Goal: Find specific page/section: Find specific page/section

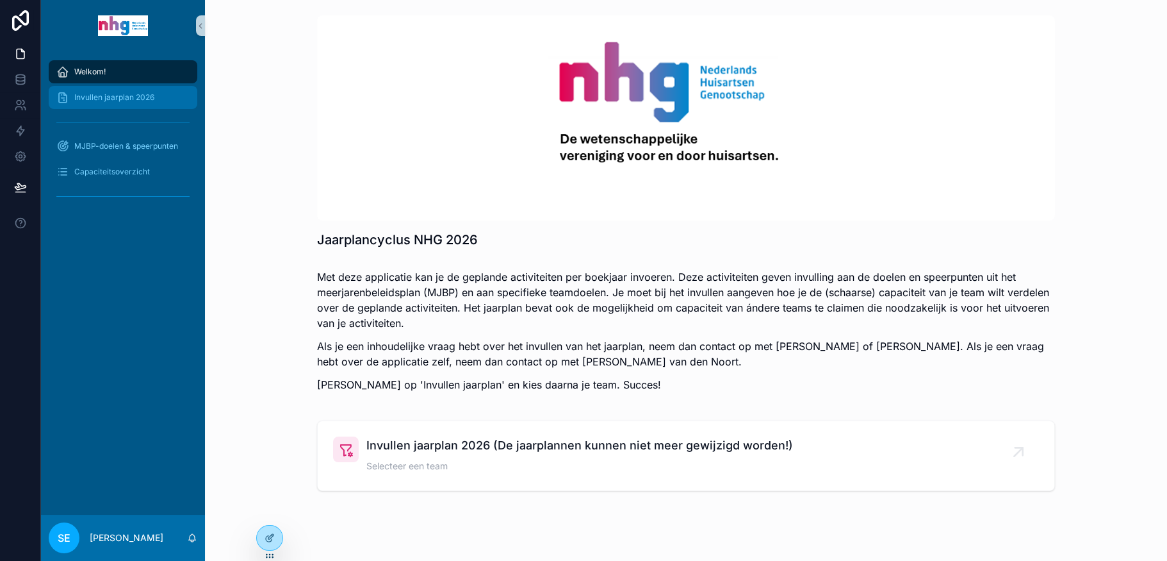
click at [135, 99] on span "Invullen jaarplan 2026" at bounding box center [114, 97] width 80 height 10
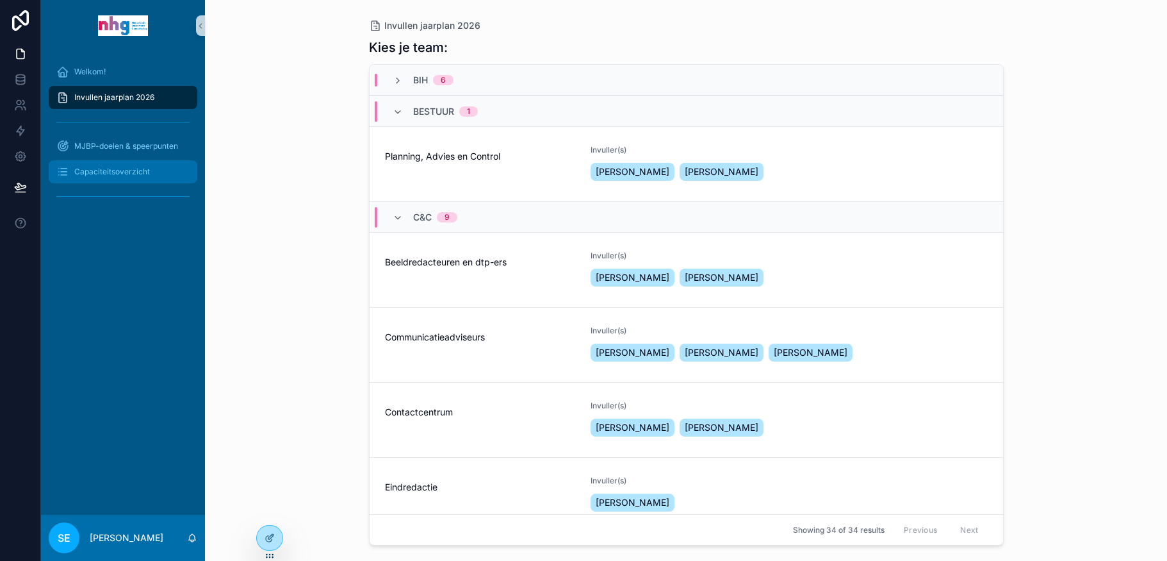
click at [131, 165] on div "Capaciteitsoverzicht" at bounding box center [122, 171] width 133 height 21
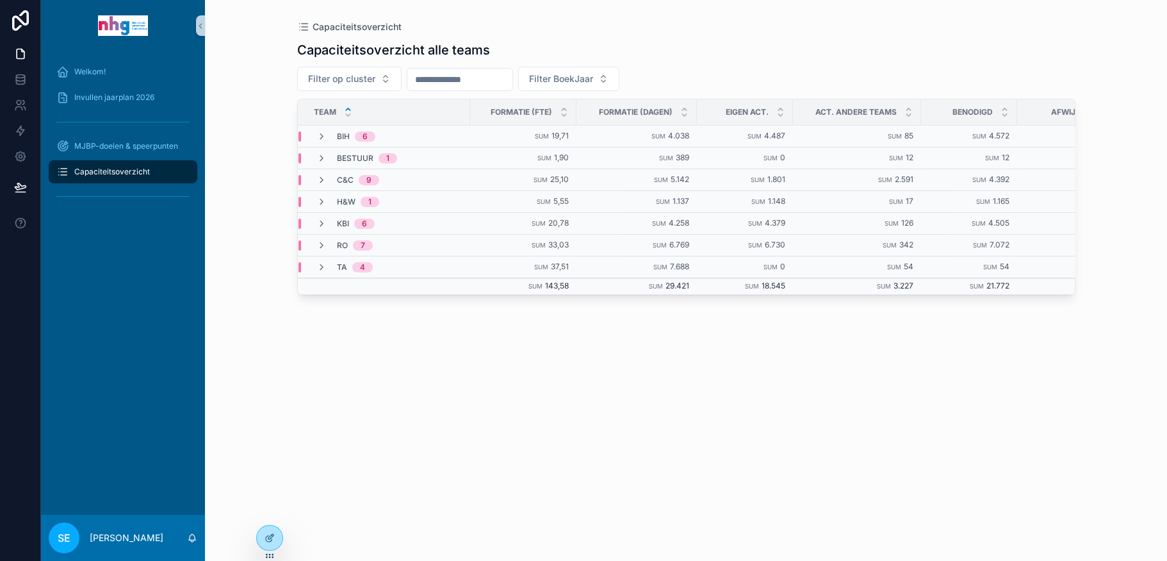
click at [343, 132] on span "BIH" at bounding box center [343, 136] width 13 height 10
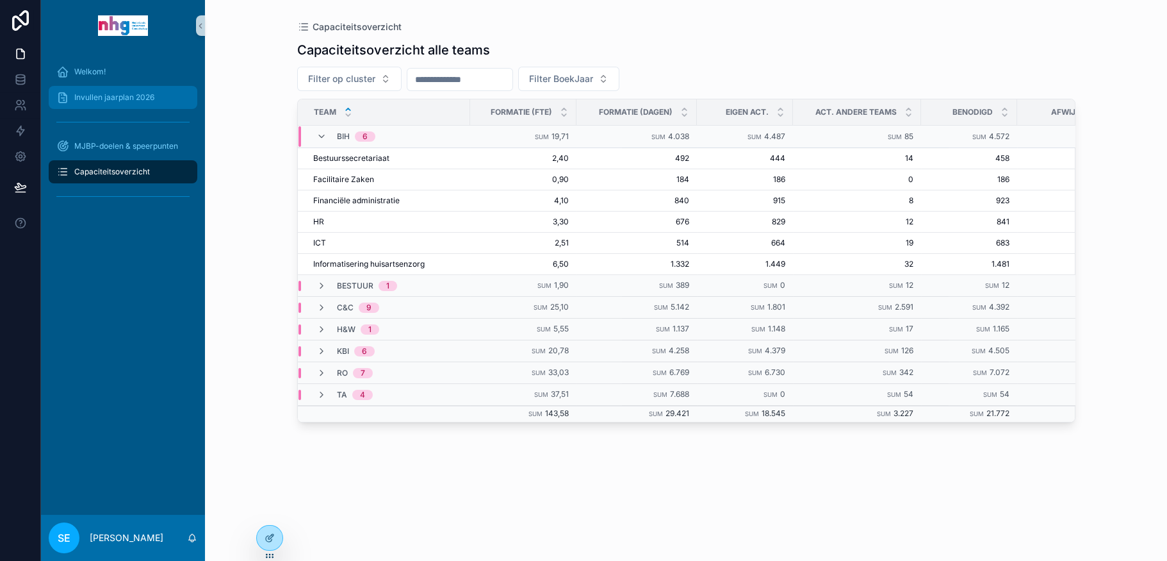
click at [124, 92] on span "Invullen jaarplan 2026" at bounding box center [114, 97] width 80 height 10
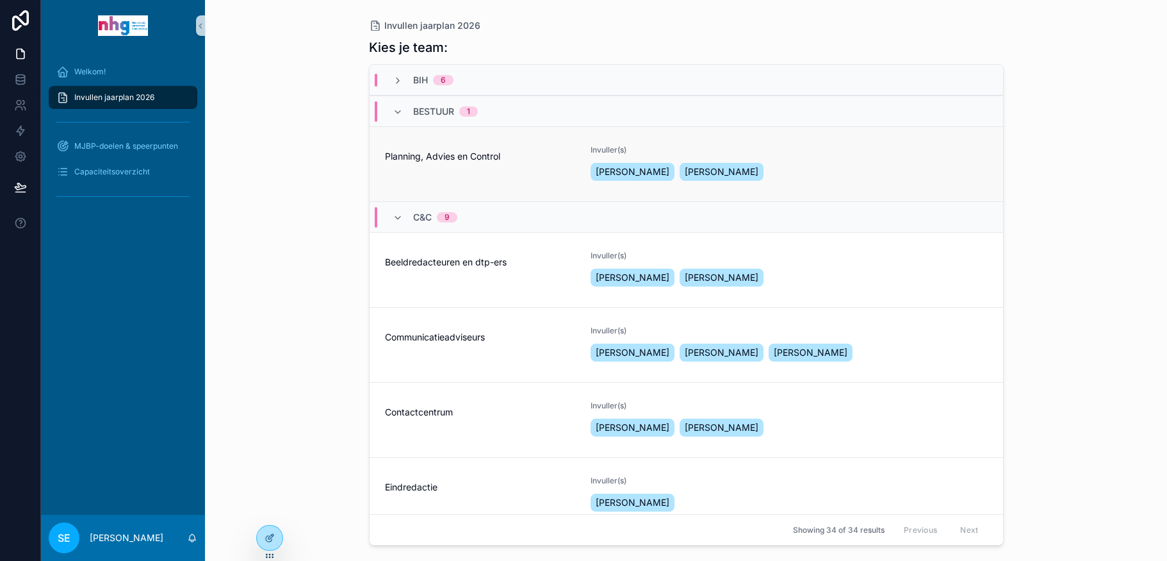
click at [484, 163] on div "Planning, Advies en Control" at bounding box center [480, 164] width 191 height 38
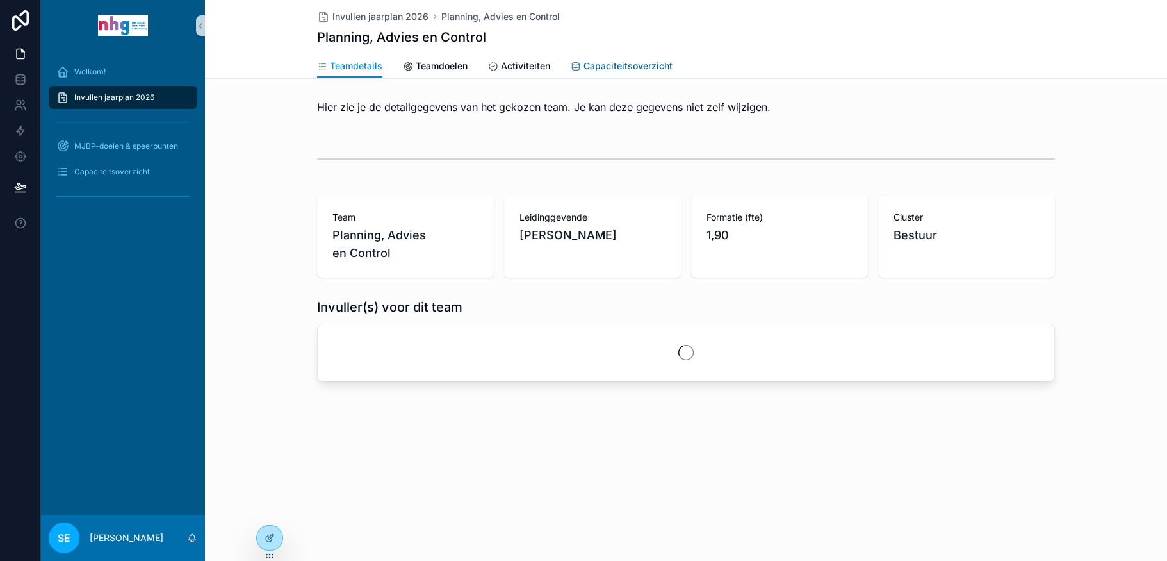
click at [614, 63] on span "Capaciteitsoverzicht" at bounding box center [628, 66] width 89 height 13
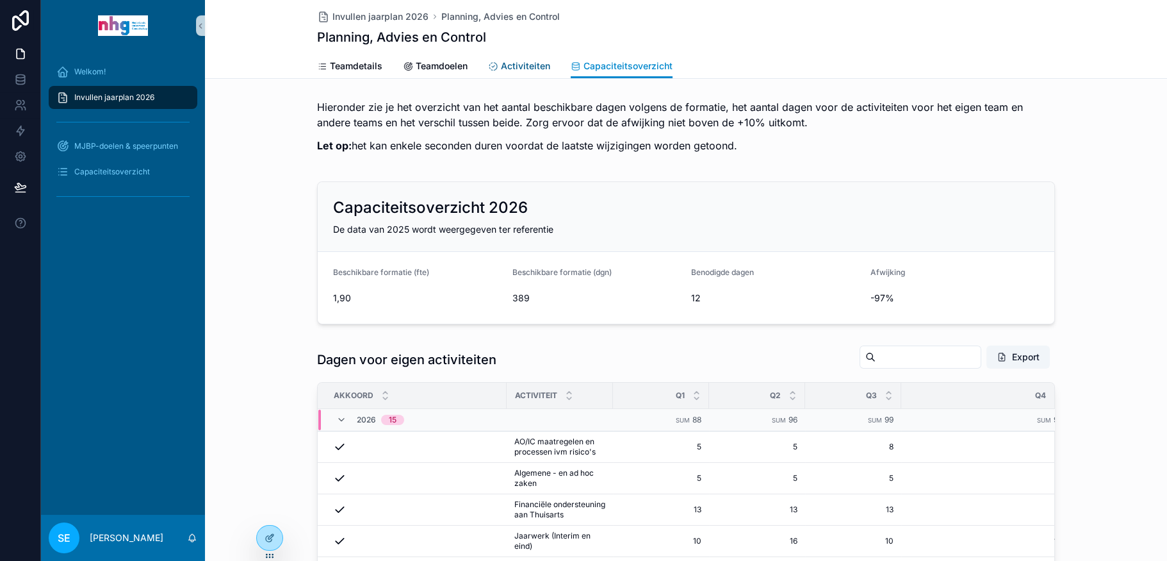
click at [512, 60] on span "Activiteiten" at bounding box center [525, 66] width 49 height 13
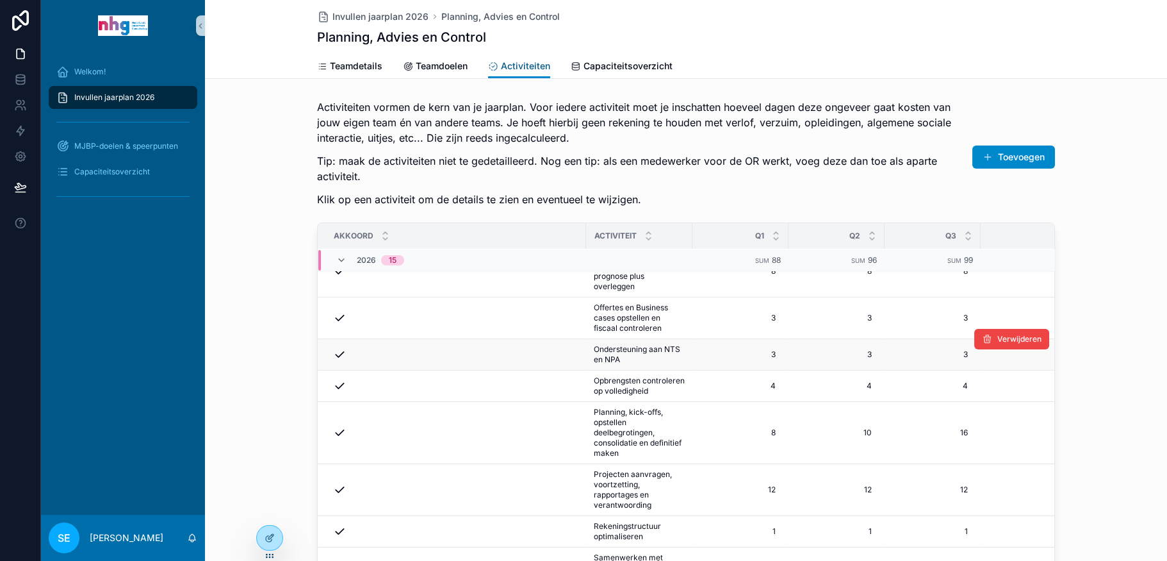
scroll to position [246, 0]
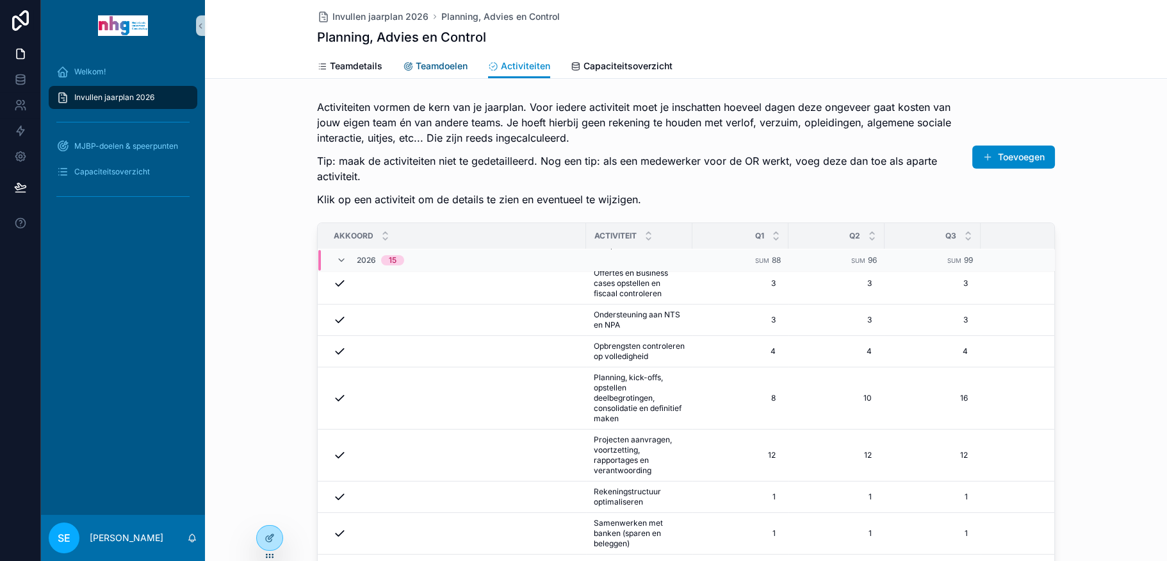
click at [449, 62] on span "Teamdoelen" at bounding box center [442, 66] width 52 height 13
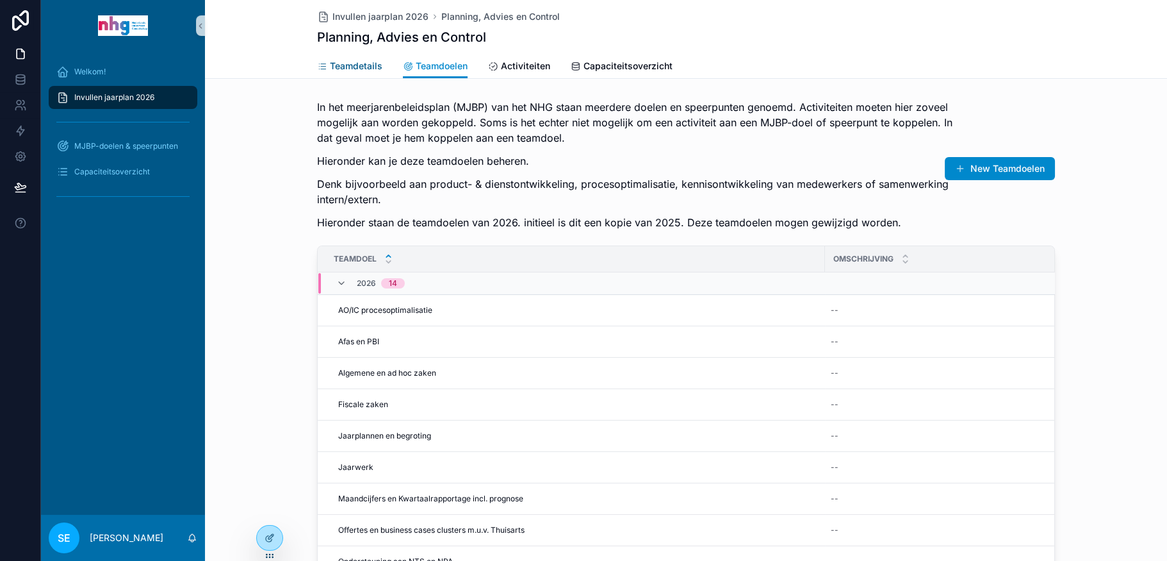
click at [333, 67] on span "Teamdetails" at bounding box center [356, 66] width 53 height 13
